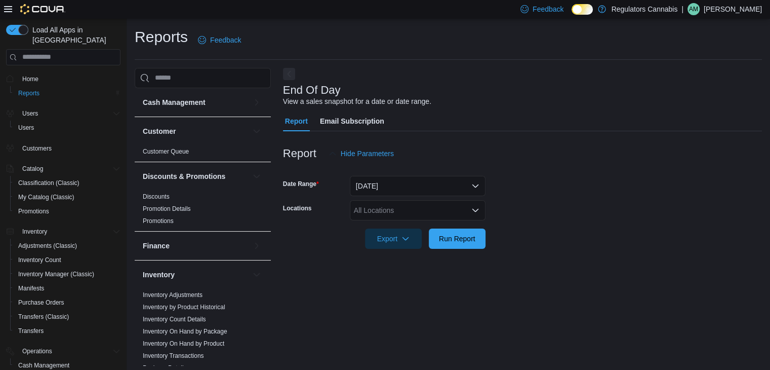
scroll to position [4, 0]
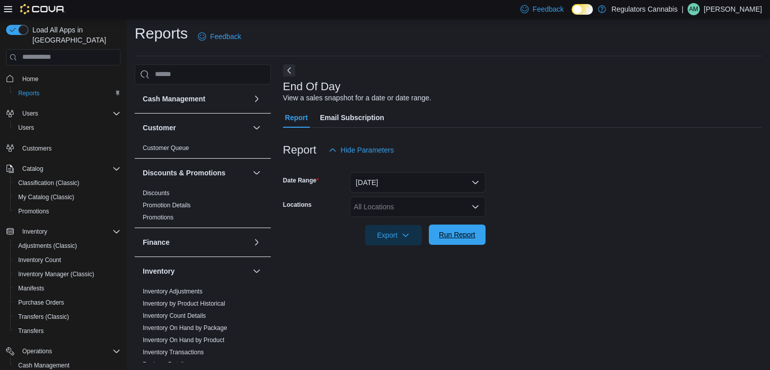
click at [467, 231] on span "Run Report" at bounding box center [457, 234] width 36 height 10
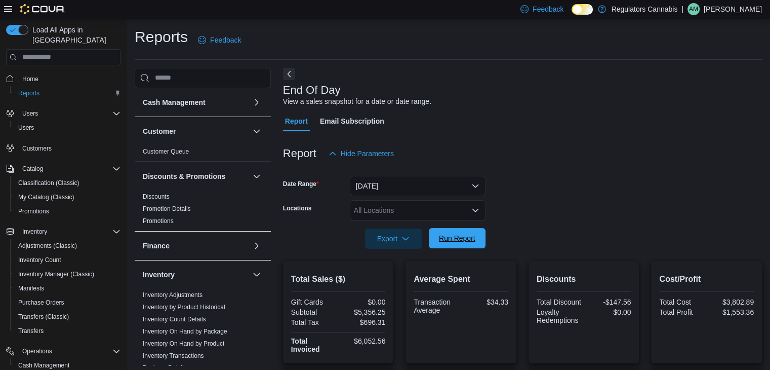
click at [479, 239] on span "Run Report" at bounding box center [457, 238] width 45 height 20
click at [458, 239] on span "Run Report" at bounding box center [457, 238] width 36 height 10
click at [481, 233] on button "Run Report" at bounding box center [457, 238] width 57 height 20
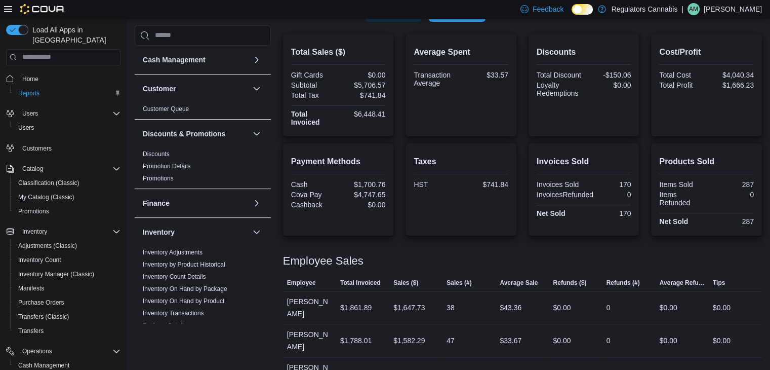
scroll to position [346, 0]
